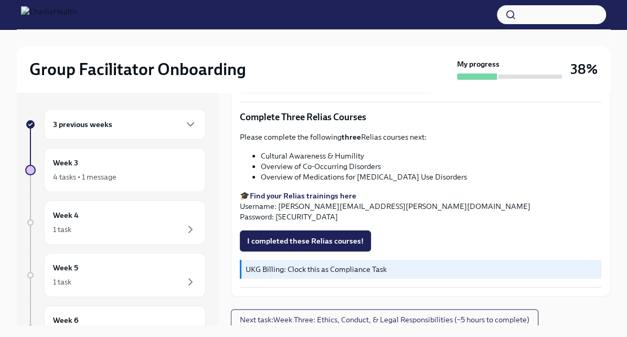
click at [120, 125] on div "3 previous weeks" at bounding box center [125, 124] width 144 height 13
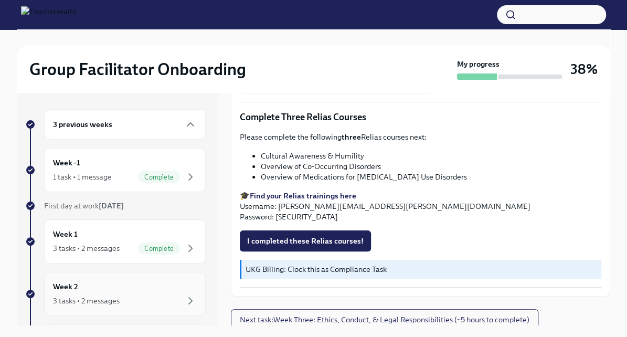
click at [102, 276] on div "Week 2 3 tasks • 2 messages" at bounding box center [125, 294] width 162 height 44
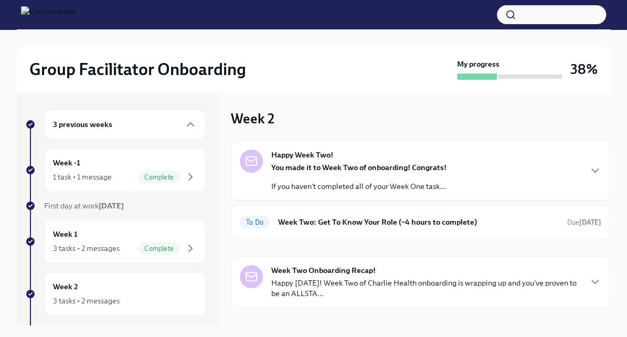
scroll to position [14, 0]
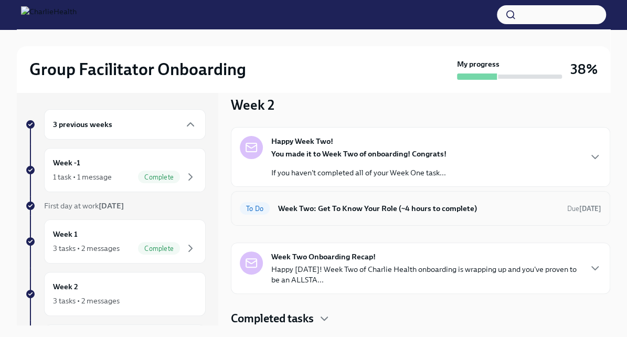
click at [389, 207] on h6 "Week Two: Get To Know Your Role (~4 hours to complete)" at bounding box center [418, 208] width 281 height 12
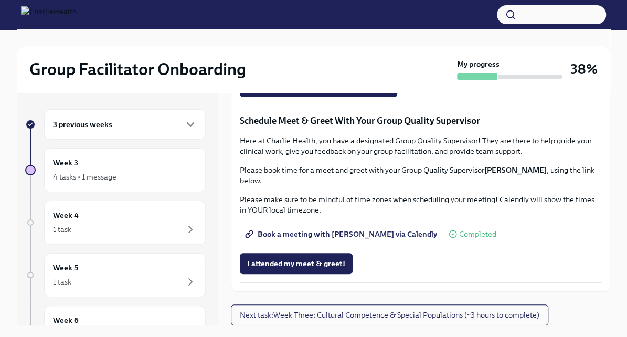
scroll to position [943, 0]
click at [328, 92] on span "I attended TWO group observation hours!" at bounding box center [318, 86] width 143 height 10
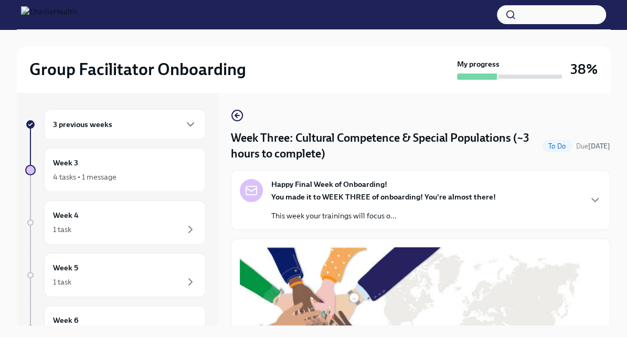
click at [163, 134] on div "3 previous weeks" at bounding box center [125, 124] width 162 height 30
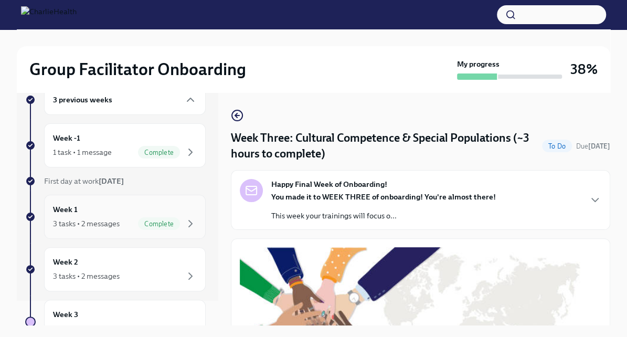
scroll to position [26, 0]
click at [127, 226] on div "3 tasks • 2 messages Complete" at bounding box center [125, 222] width 144 height 13
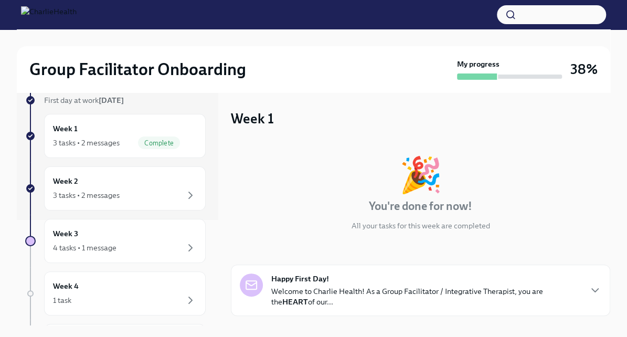
scroll to position [110, 0]
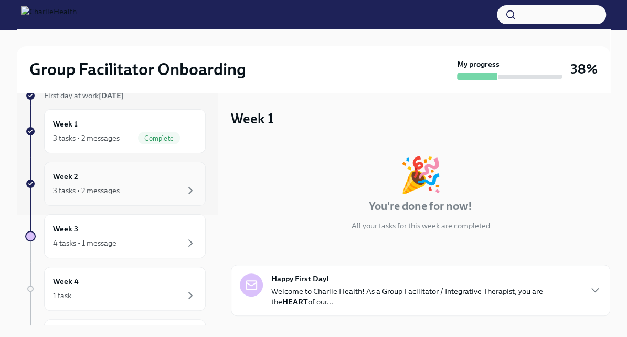
click at [138, 189] on div "3 tasks • 2 messages" at bounding box center [125, 190] width 144 height 13
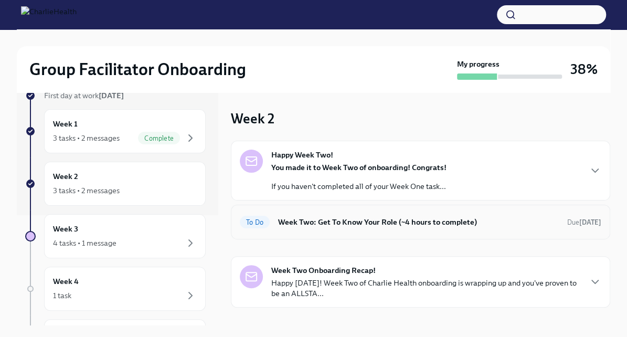
click at [329, 225] on h6 "Week Two: Get To Know Your Role (~4 hours to complete)" at bounding box center [418, 222] width 281 height 12
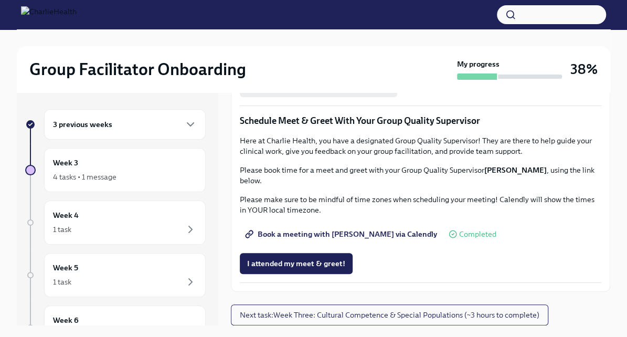
scroll to position [829, 0]
click at [316, 33] on span "Group Observation Instructions" at bounding box center [307, 28] width 121 height 10
click at [133, 176] on div "4 tasks • 1 message" at bounding box center [125, 176] width 144 height 13
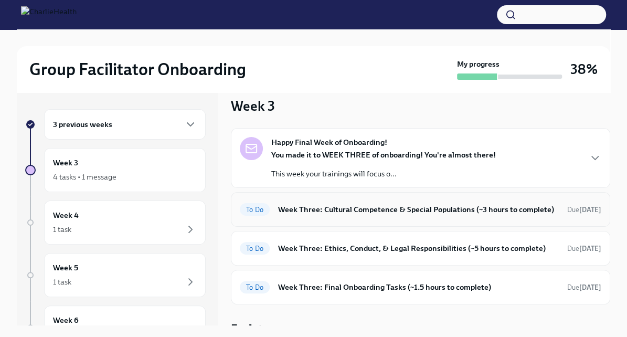
scroll to position [24, 0]
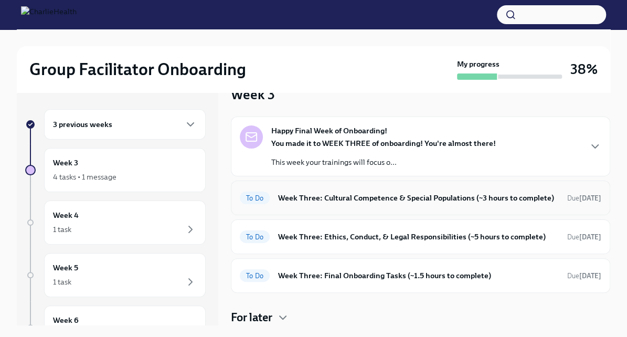
click at [330, 204] on h6 "Week Three: Cultural Competence & Special Populations (~3 hours to complete)" at bounding box center [418, 198] width 281 height 12
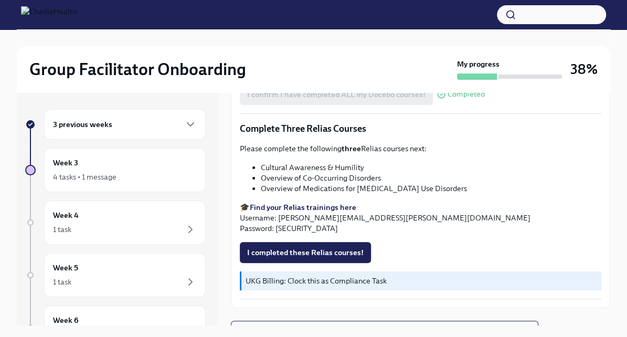
scroll to position [767, 0]
